Goal: Task Accomplishment & Management: Manage account settings

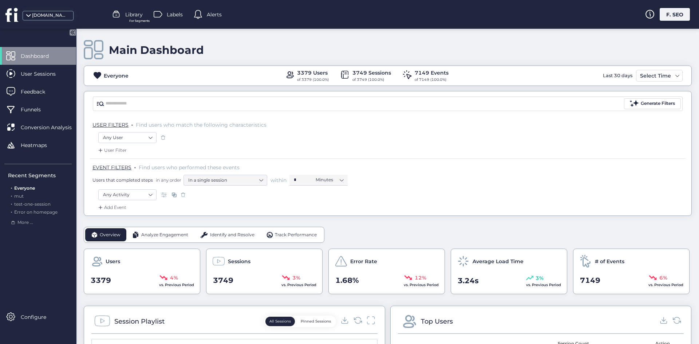
click at [679, 11] on div "F. SEO" at bounding box center [675, 14] width 30 height 13
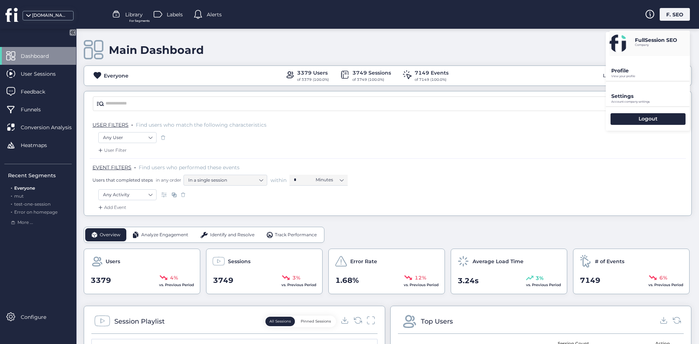
click at [645, 77] on p "View your profile" at bounding box center [650, 76] width 79 height 3
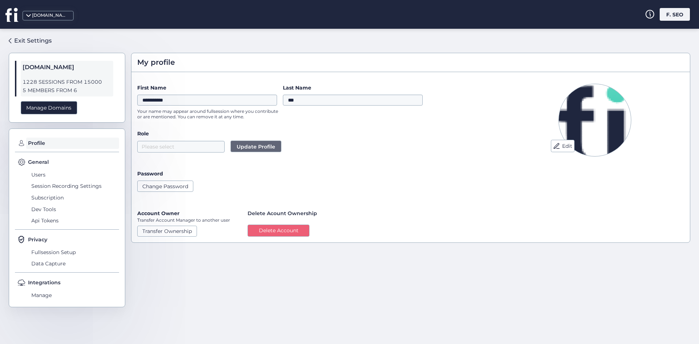
click at [301, 72] on div "My profile" at bounding box center [410, 62] width 558 height 19
click at [86, 83] on span "1228 SESSIONS FROM 15000" at bounding box center [67, 82] width 89 height 8
click at [46, 163] on span "General" at bounding box center [38, 162] width 21 height 8
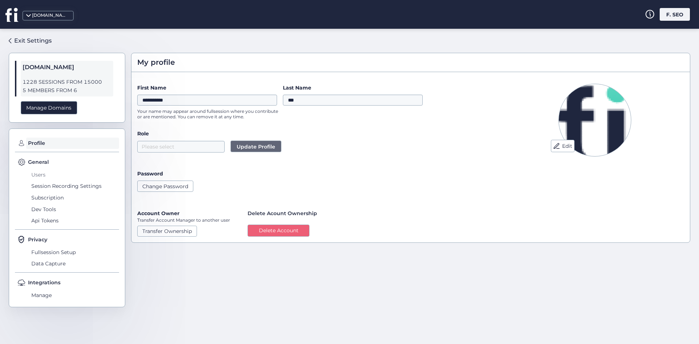
click at [44, 171] on span "Users" at bounding box center [74, 175] width 90 height 12
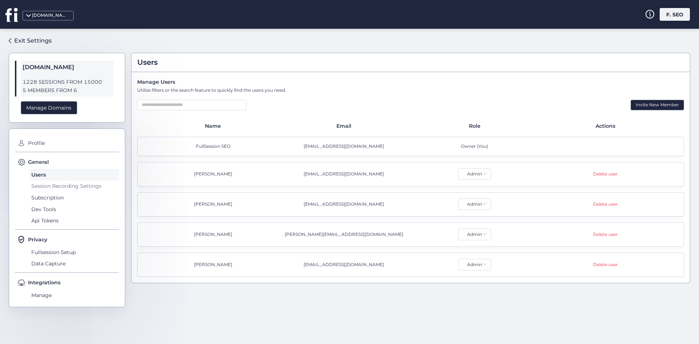
click at [46, 183] on span "Session Recording Settings" at bounding box center [74, 187] width 90 height 12
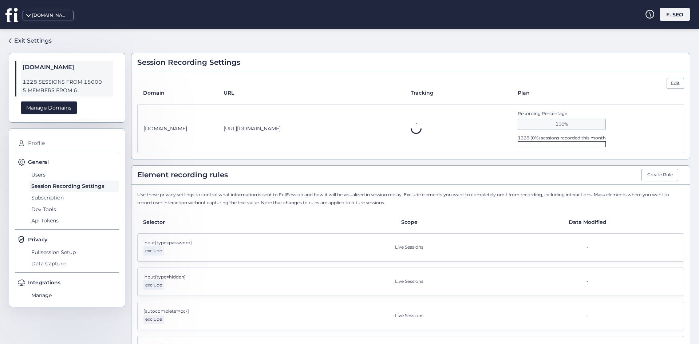
click at [39, 149] on span "Profile" at bounding box center [72, 144] width 93 height 12
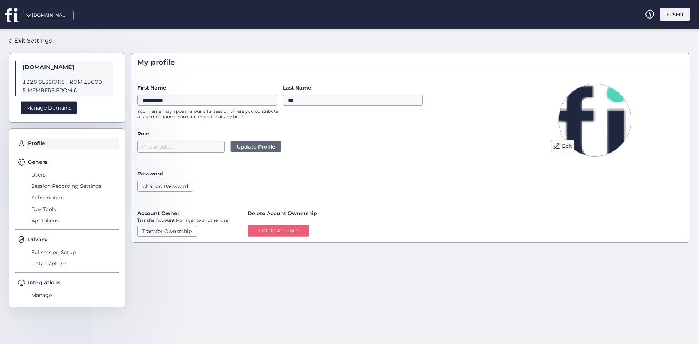
click at [44, 162] on span "General" at bounding box center [38, 162] width 21 height 8
click at [45, 167] on div "General Users Session Recording Settings Subscription Dev Tools Api Tokens" at bounding box center [67, 194] width 104 height 72
click at [44, 173] on span "Users" at bounding box center [74, 175] width 90 height 12
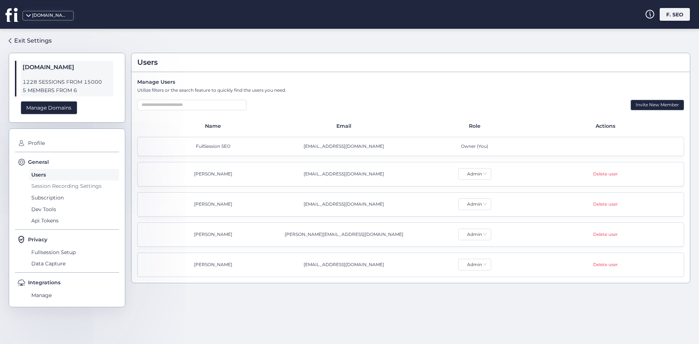
click at [43, 185] on span "Session Recording Settings" at bounding box center [74, 187] width 90 height 12
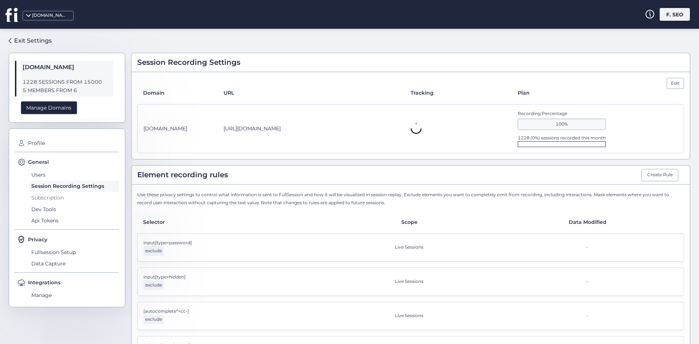
click at [41, 193] on span "Subscription" at bounding box center [74, 198] width 90 height 12
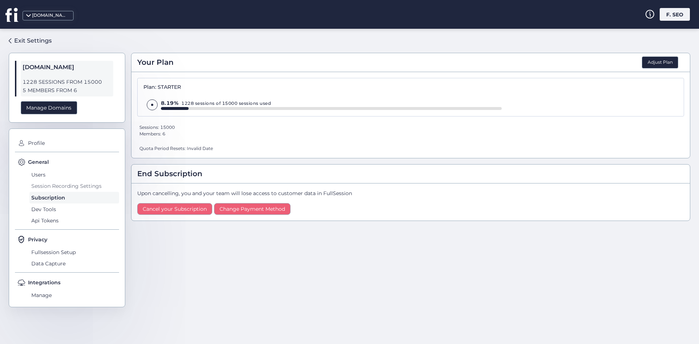
click at [53, 188] on span "Session Recording Settings" at bounding box center [74, 187] width 90 height 12
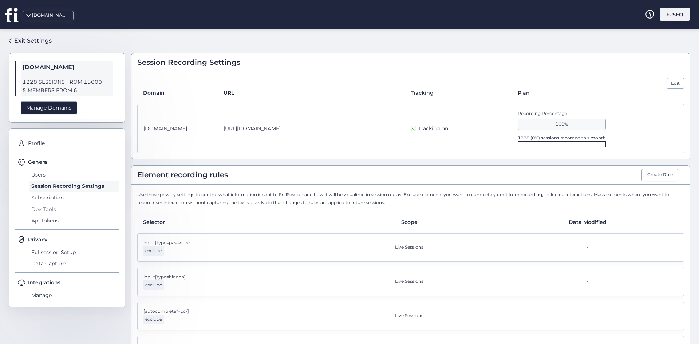
click at [51, 205] on span "Dev Tools" at bounding box center [74, 210] width 90 height 12
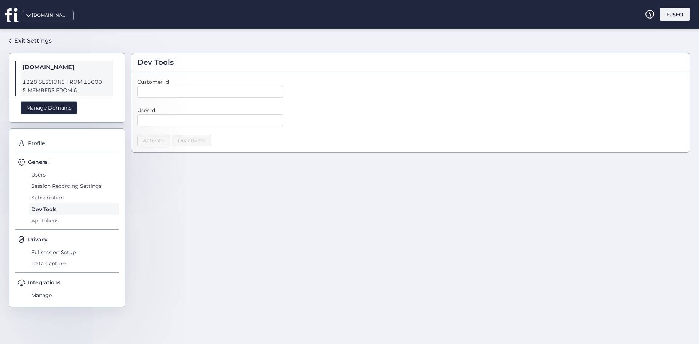
click at [52, 218] on span "Api Tokens" at bounding box center [74, 221] width 90 height 12
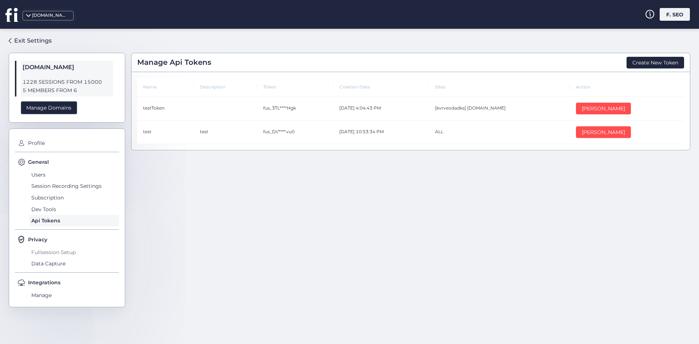
click at [52, 249] on span "Fullsession Setup" at bounding box center [74, 252] width 90 height 12
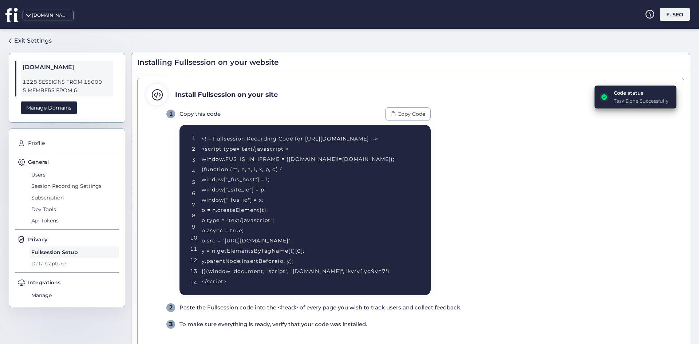
click at [369, 272] on div "<!-- Fullsession Recording Code for [URL][DOMAIN_NAME] --> <script type="text/j…" at bounding box center [307, 210] width 211 height 153
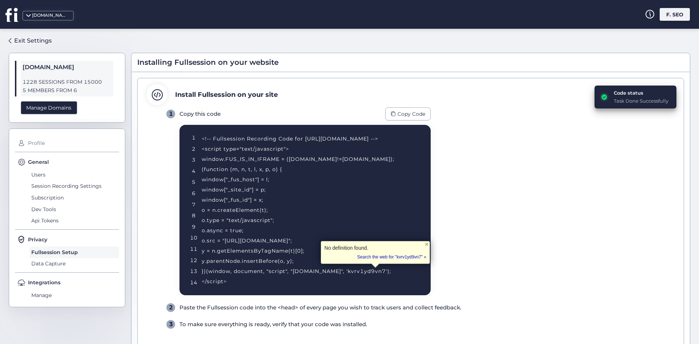
click at [56, 141] on span "Profile" at bounding box center [72, 144] width 93 height 12
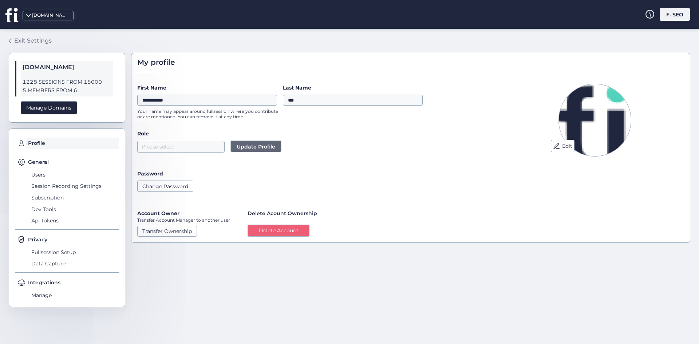
click at [35, 47] on div "Exit Settings [DOMAIN_NAME] 1228 SESSIONS FROM 15000 5 MEMBERS FROM 6 Manage Do…" at bounding box center [67, 171] width 116 height 273
click at [32, 40] on div "Exit Settings" at bounding box center [32, 40] width 37 height 9
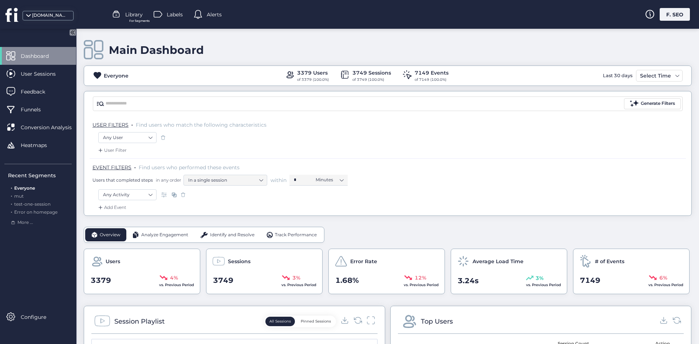
click at [680, 20] on div "F. SEO" at bounding box center [675, 14] width 30 height 13
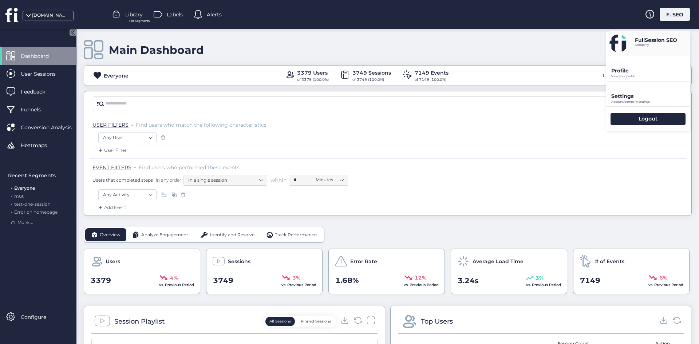
click at [644, 74] on p "Settings" at bounding box center [650, 70] width 79 height 7
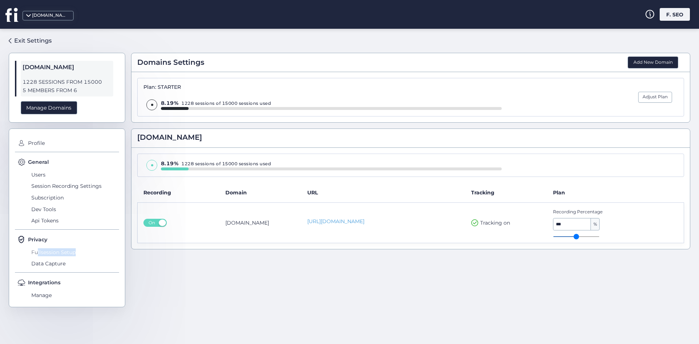
drag, startPoint x: 76, startPoint y: 254, endPoint x: 40, endPoint y: 256, distance: 36.1
click at [38, 256] on span "Fullsession Setup" at bounding box center [74, 252] width 90 height 12
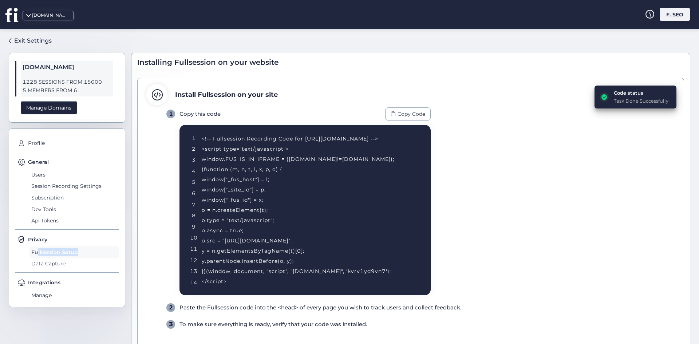
click at [41, 256] on span "Fullsession Setup" at bounding box center [74, 252] width 90 height 12
click at [41, 252] on span "Fullsession Setup" at bounding box center [74, 252] width 90 height 12
drag, startPoint x: 85, startPoint y: 254, endPoint x: 28, endPoint y: 254, distance: 57.5
click at [28, 254] on div "Privacy Fullsession Setup Data Capture" at bounding box center [67, 254] width 104 height 37
copy span "Fullsession Setup"
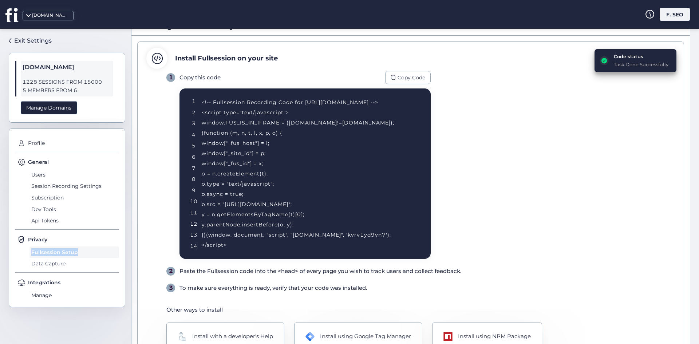
scroll to position [77, 0]
